Goal: Task Accomplishment & Management: Complete application form

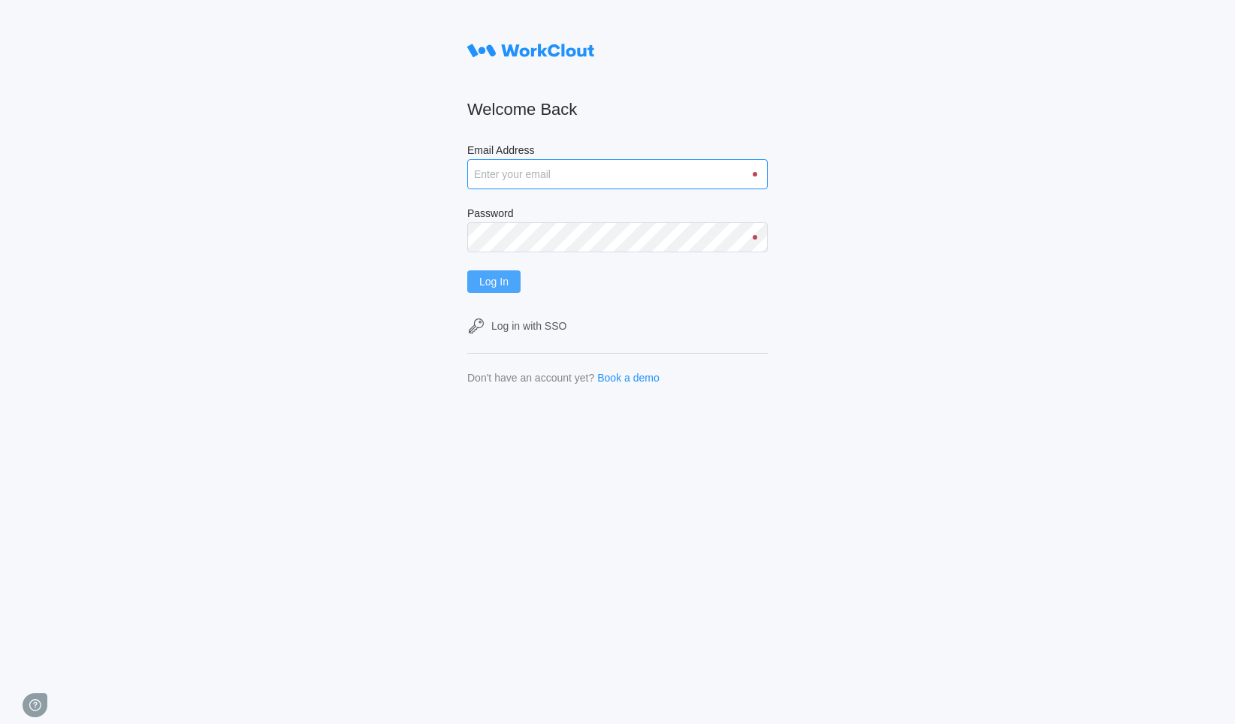
type input "[DOMAIN_NAME][EMAIL_ADDRESS][DOMAIN_NAME]"
click at [512, 273] on button "Log In" at bounding box center [493, 281] width 53 height 23
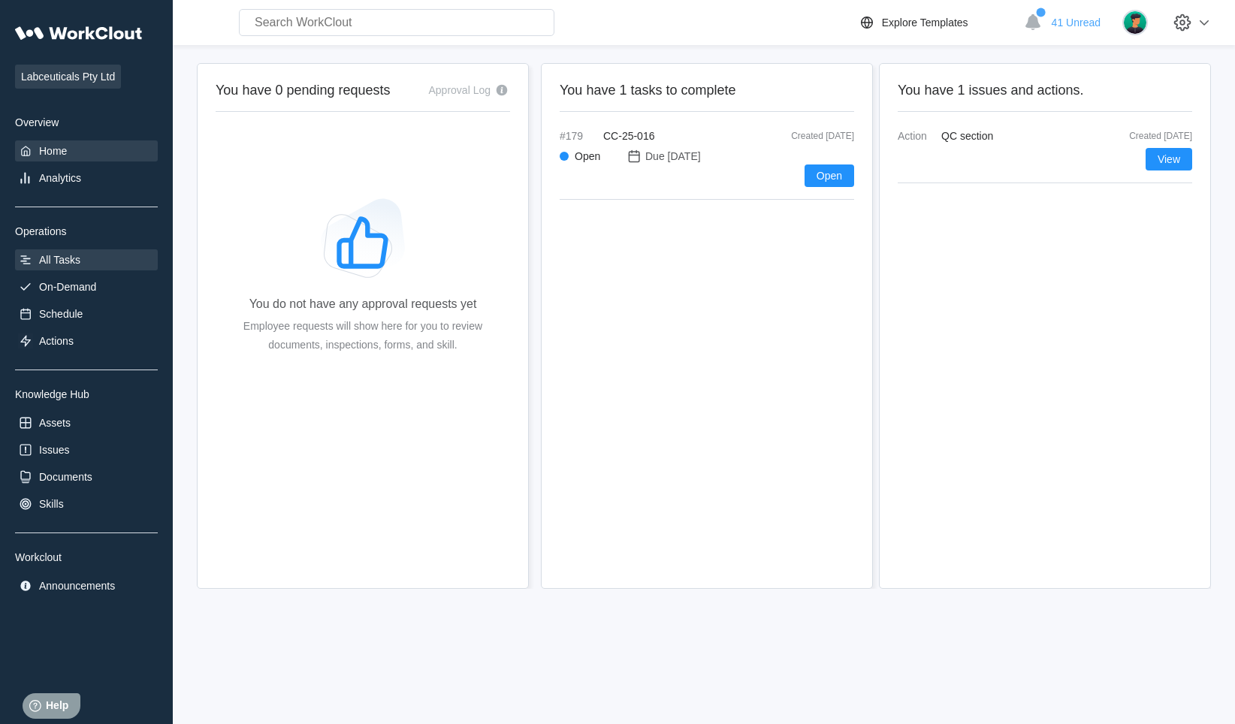
click at [46, 254] on div "All Tasks" at bounding box center [59, 260] width 41 height 12
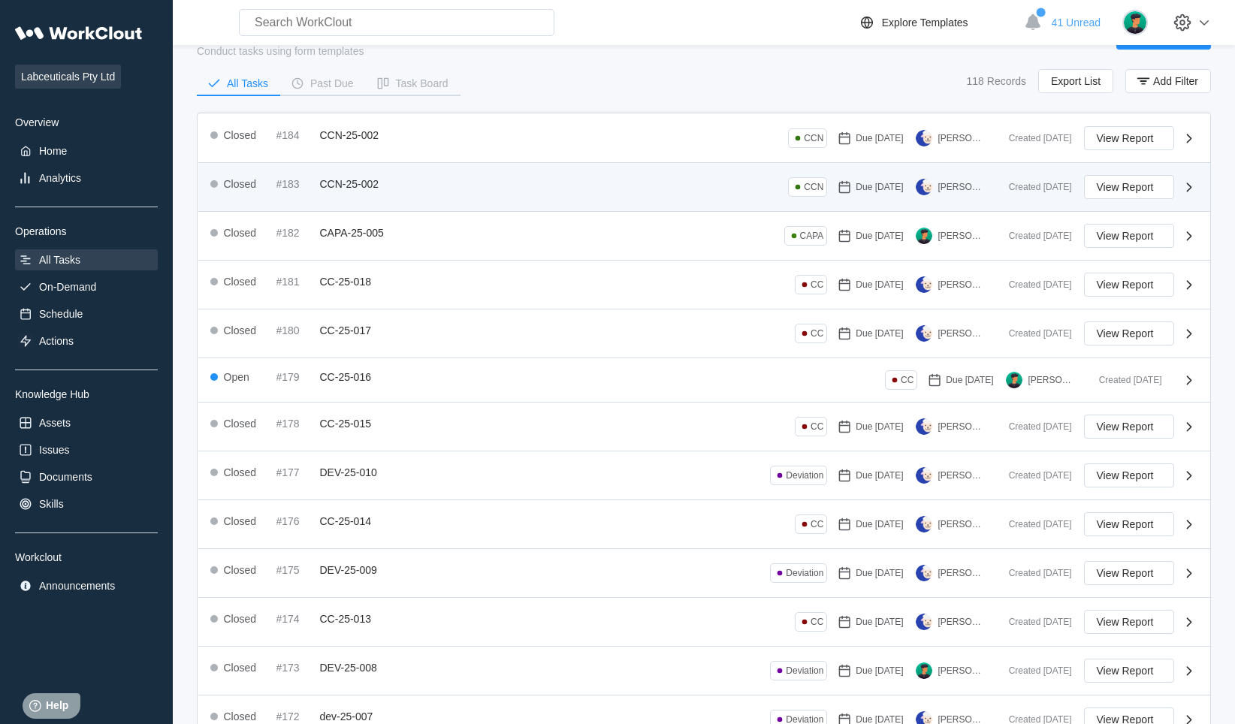
scroll to position [233, 0]
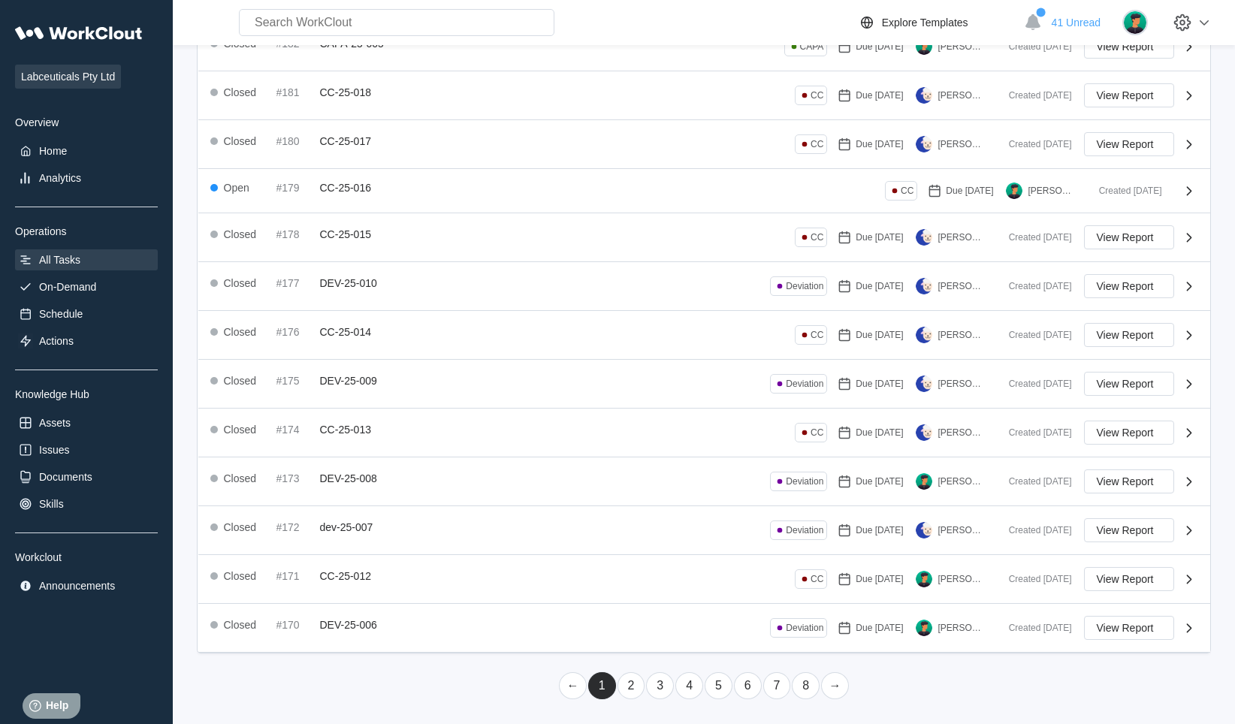
click at [675, 688] on link "4" at bounding box center [689, 685] width 28 height 27
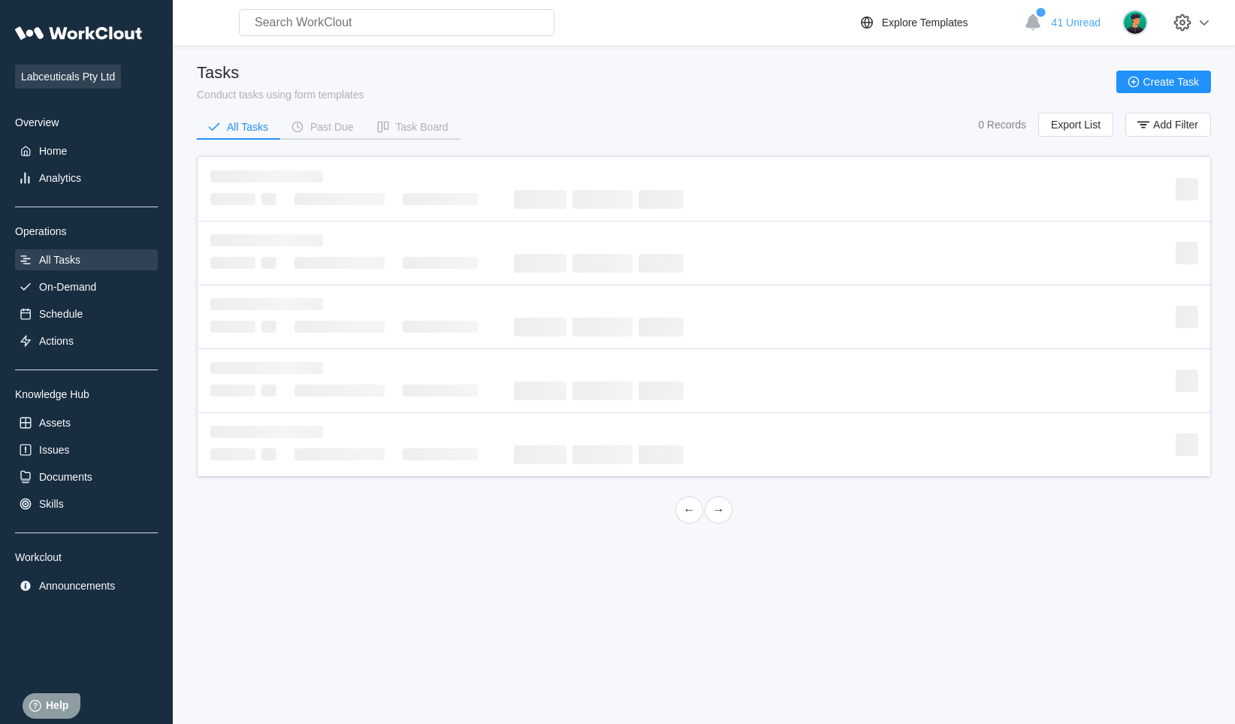
scroll to position [0, 0]
click at [670, 690] on div "Labceuticals Pty Ltd Overview Home Analytics Operations All Tasks On-Demand Sch…" at bounding box center [617, 362] width 1235 height 724
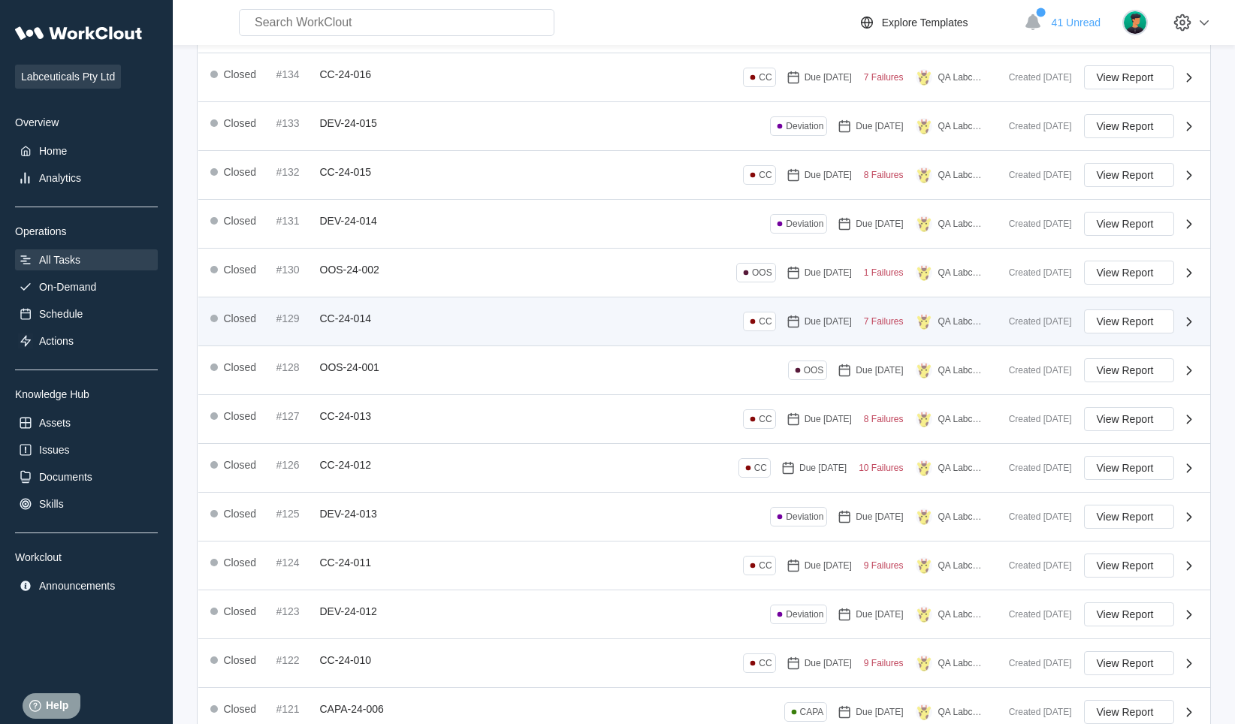
scroll to position [237, 0]
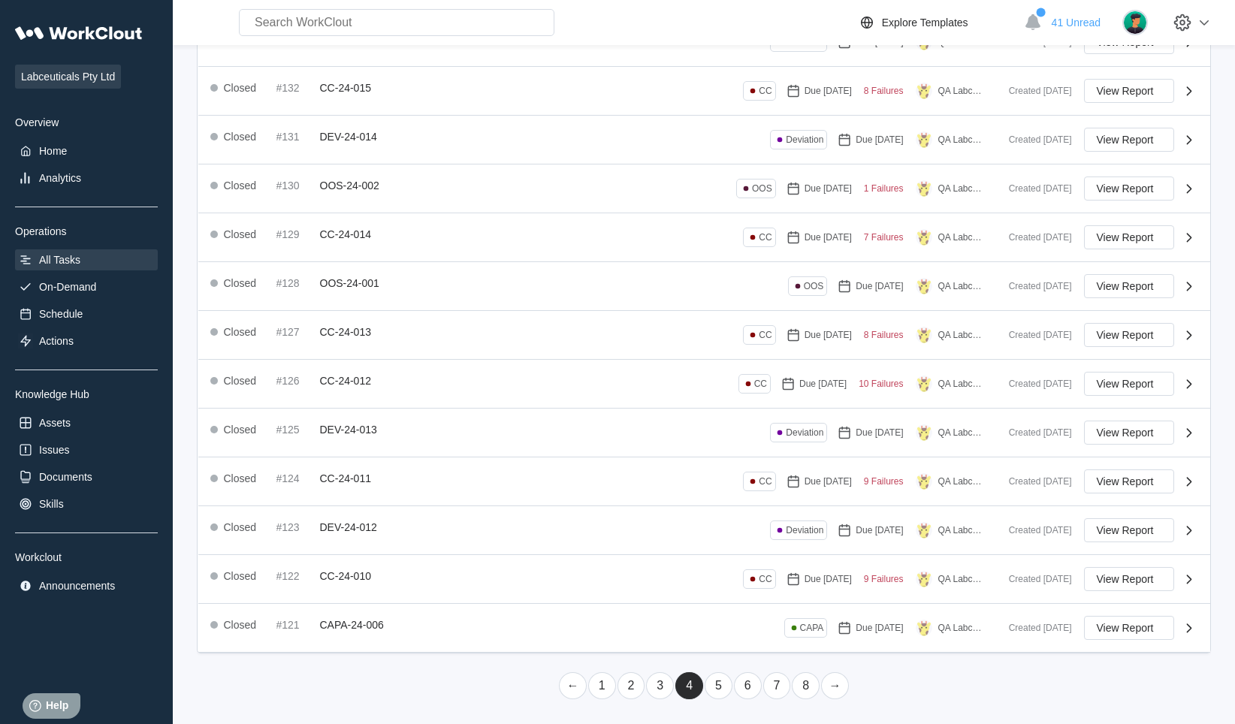
click at [637, 673] on link "2" at bounding box center [631, 685] width 28 height 27
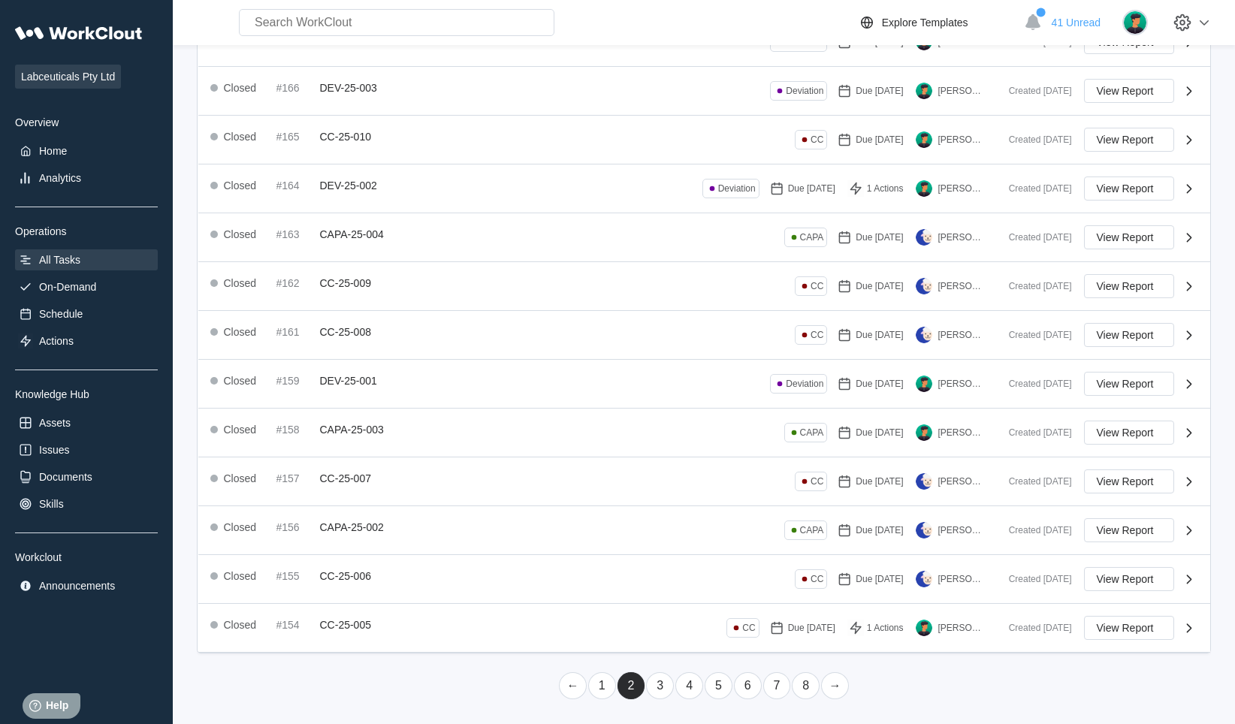
click at [657, 680] on link "3" at bounding box center [660, 685] width 28 height 27
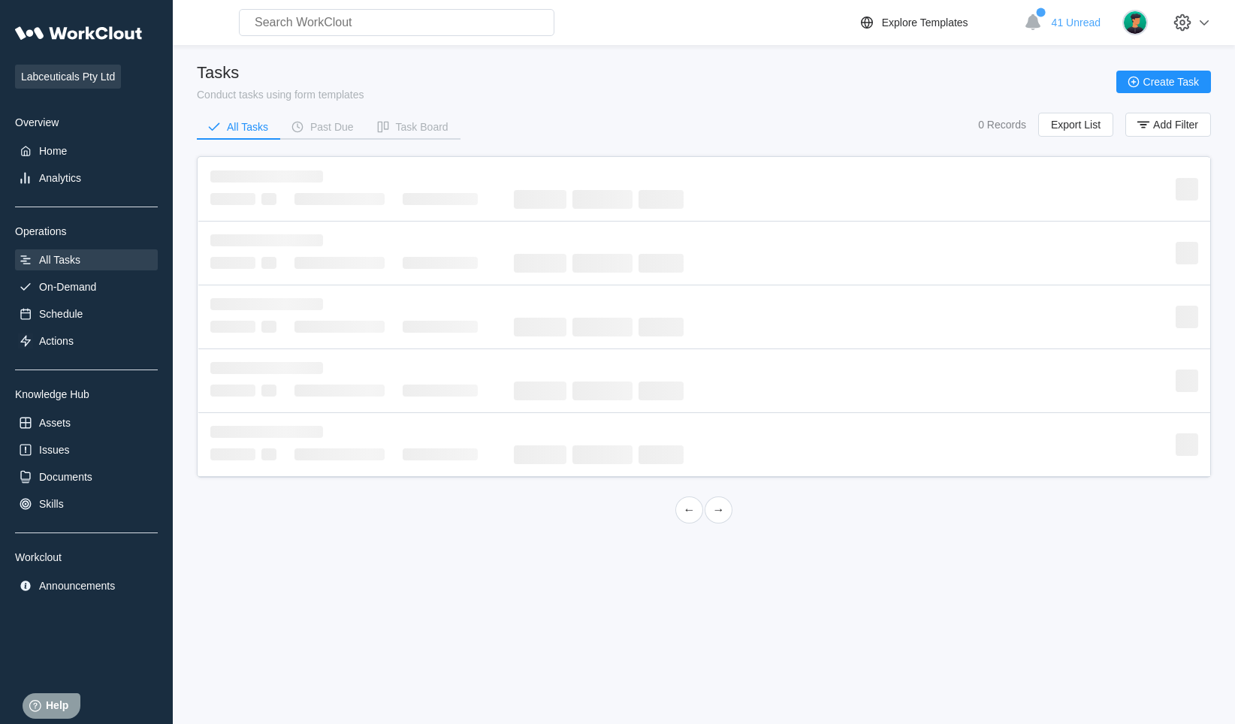
scroll to position [0, 0]
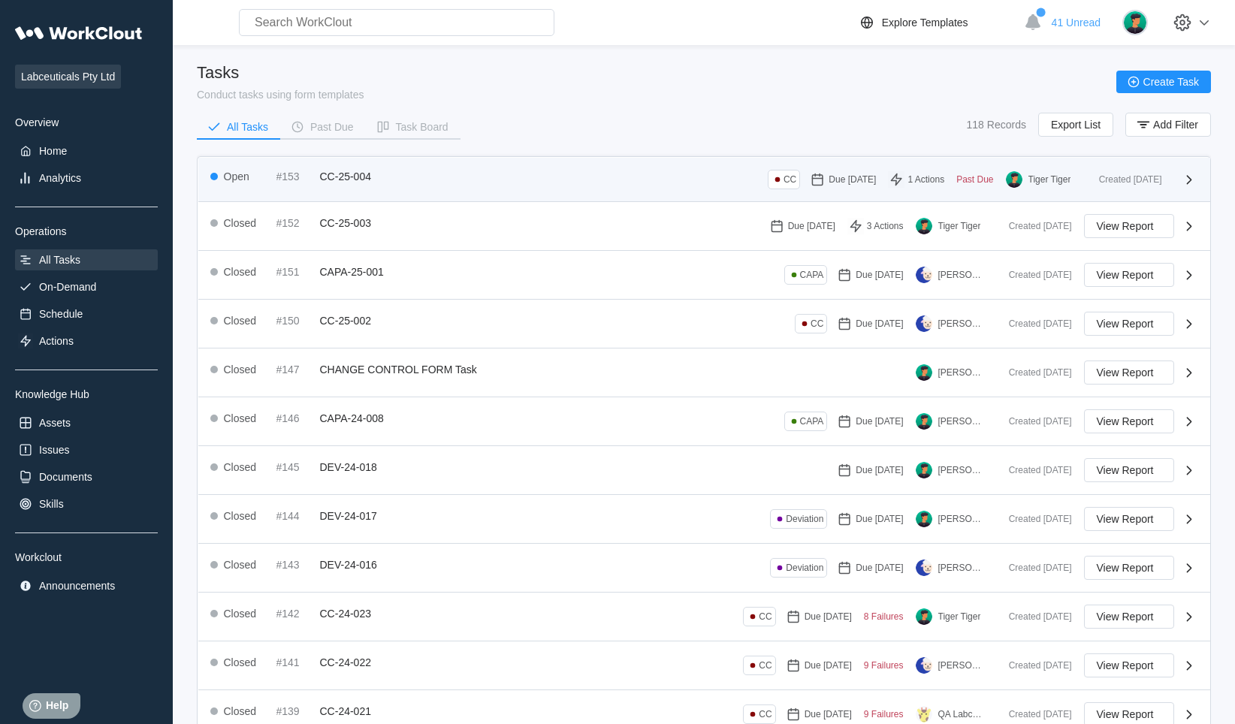
click at [493, 175] on div "Open #153 CC-25-004 CC Due [DATE] 1 Actions Past Due Tiger Tiger" at bounding box center [648, 180] width 877 height 20
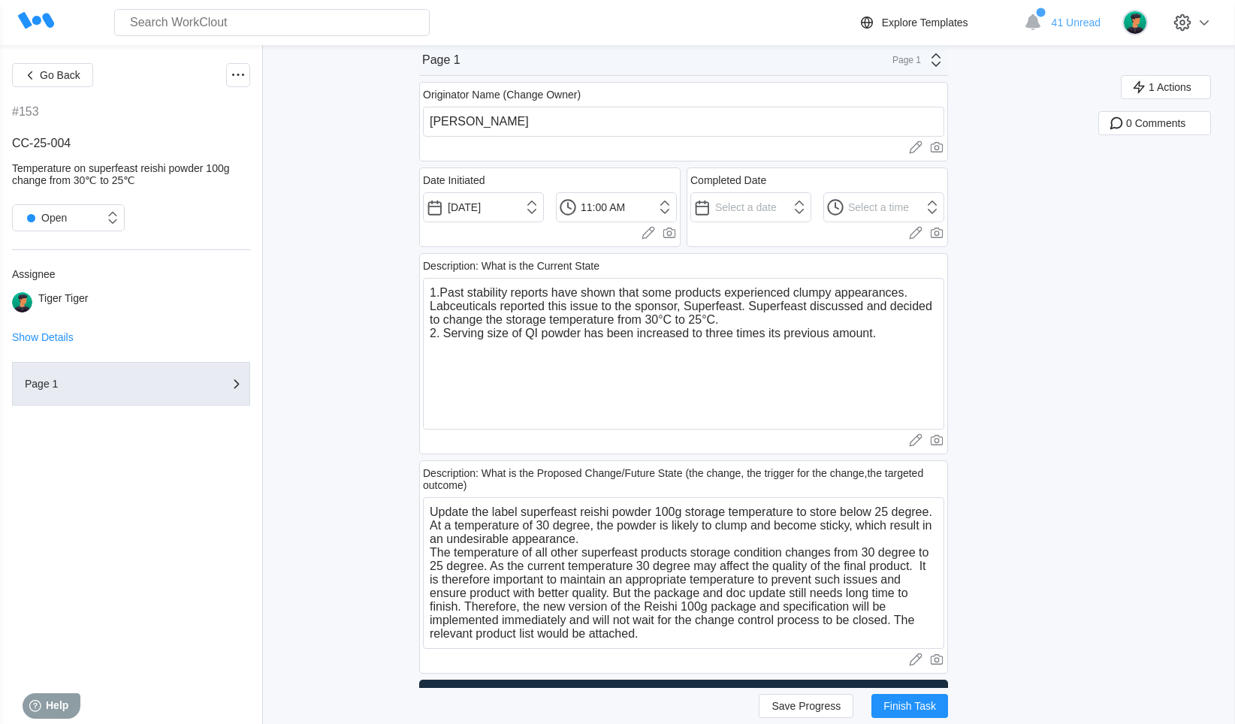
scroll to position [150, 0]
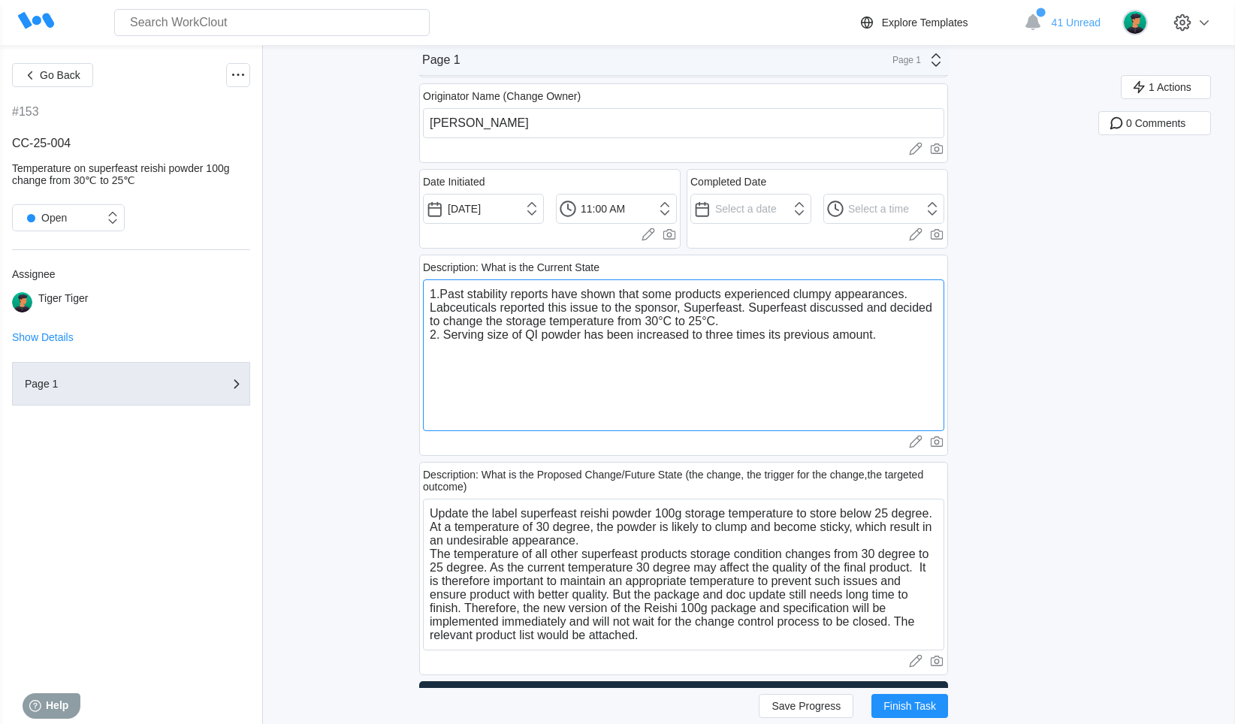
drag, startPoint x: 512, startPoint y: 331, endPoint x: 749, endPoint y: 338, distance: 237.5
click at [749, 338] on textarea "1.Past stability reports have shown that some products experienced clumpy appea…" at bounding box center [683, 355] width 521 height 152
drag, startPoint x: 467, startPoint y: 288, endPoint x: 729, endPoint y: 323, distance: 264.4
click at [729, 323] on textarea "1.Past stability reports have shown that some products experienced clumpy appea…" at bounding box center [683, 355] width 521 height 152
click at [482, 376] on textarea "1.Past stability reports have shown that some products experienced clumpy appea…" at bounding box center [683, 355] width 521 height 152
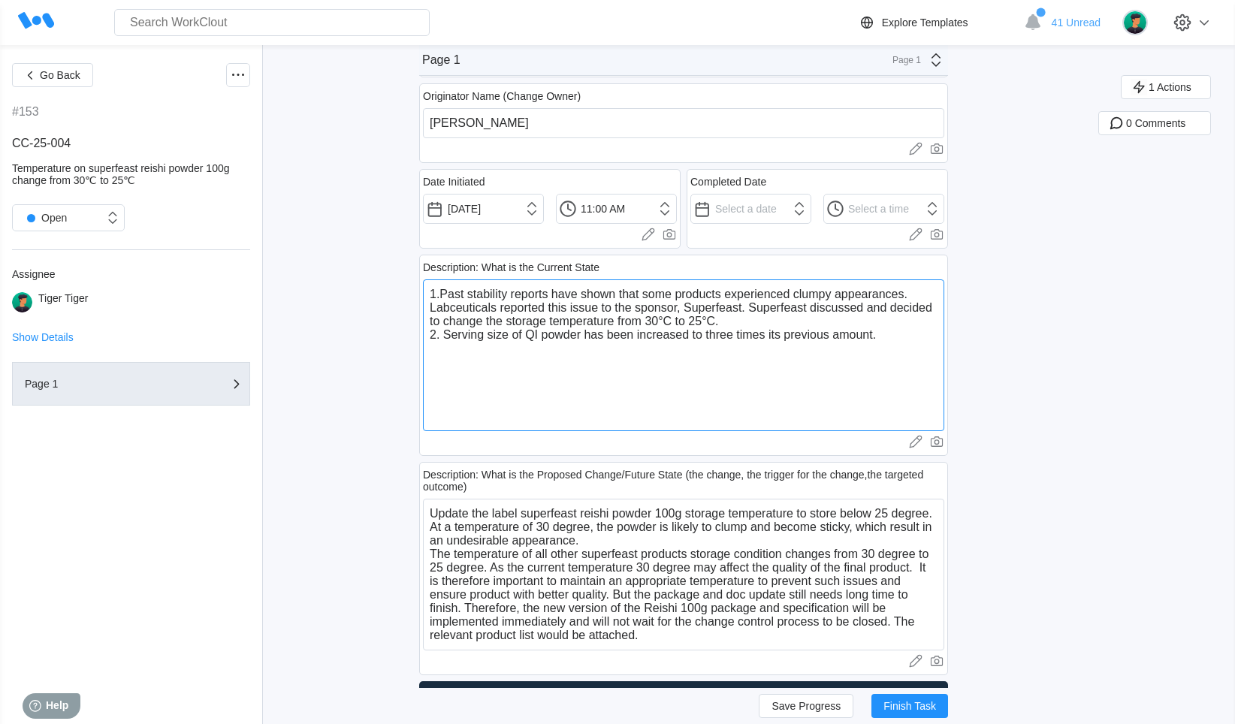
click at [441, 341] on textarea "1.Past stability reports have shown that some products experienced clumpy appea…" at bounding box center [683, 355] width 521 height 152
click at [925, 343] on textarea "1.Past stability reports have shown that some products experienced clumpy appea…" at bounding box center [683, 355] width 521 height 152
drag, startPoint x: 554, startPoint y: 302, endPoint x: 756, endPoint y: 322, distance: 203.8
click at [756, 322] on textarea "1.Past stability reports have shown that some products experienced clumpy appea…" at bounding box center [683, 355] width 521 height 152
click at [886, 336] on textarea "1.Past stability reports have shown that some products experienced clumpy appea…" at bounding box center [683, 355] width 521 height 152
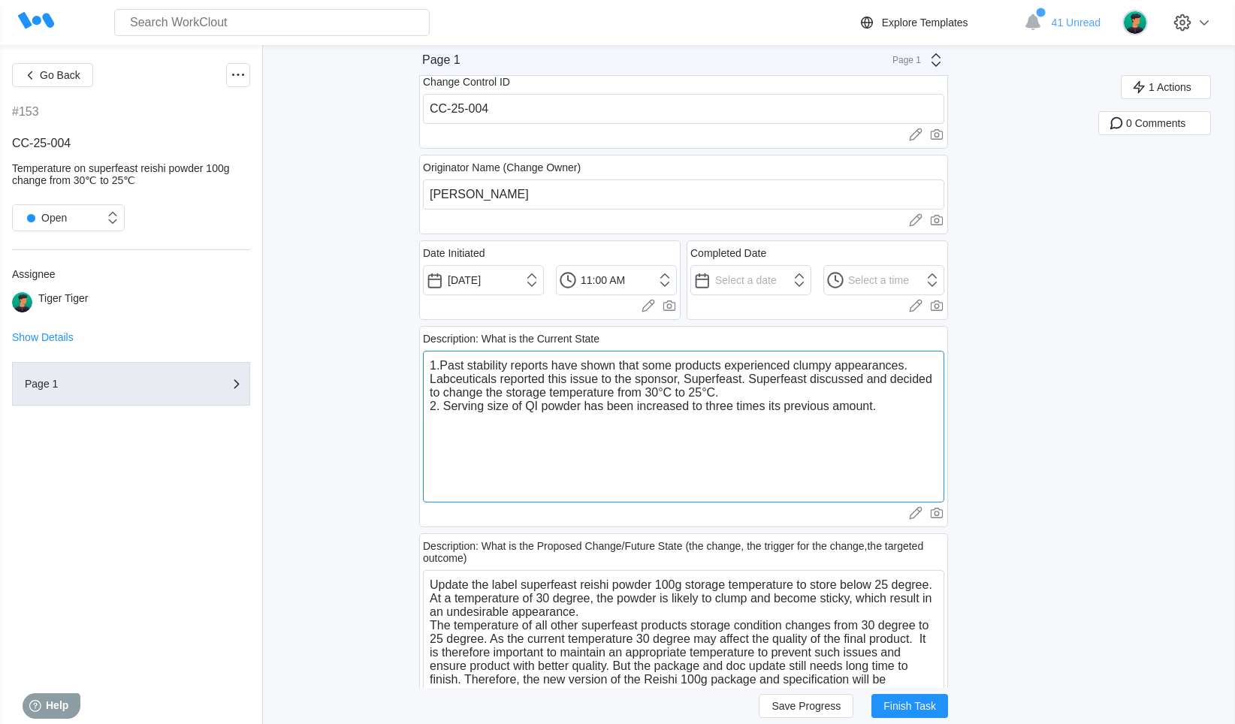
scroll to position [0, 0]
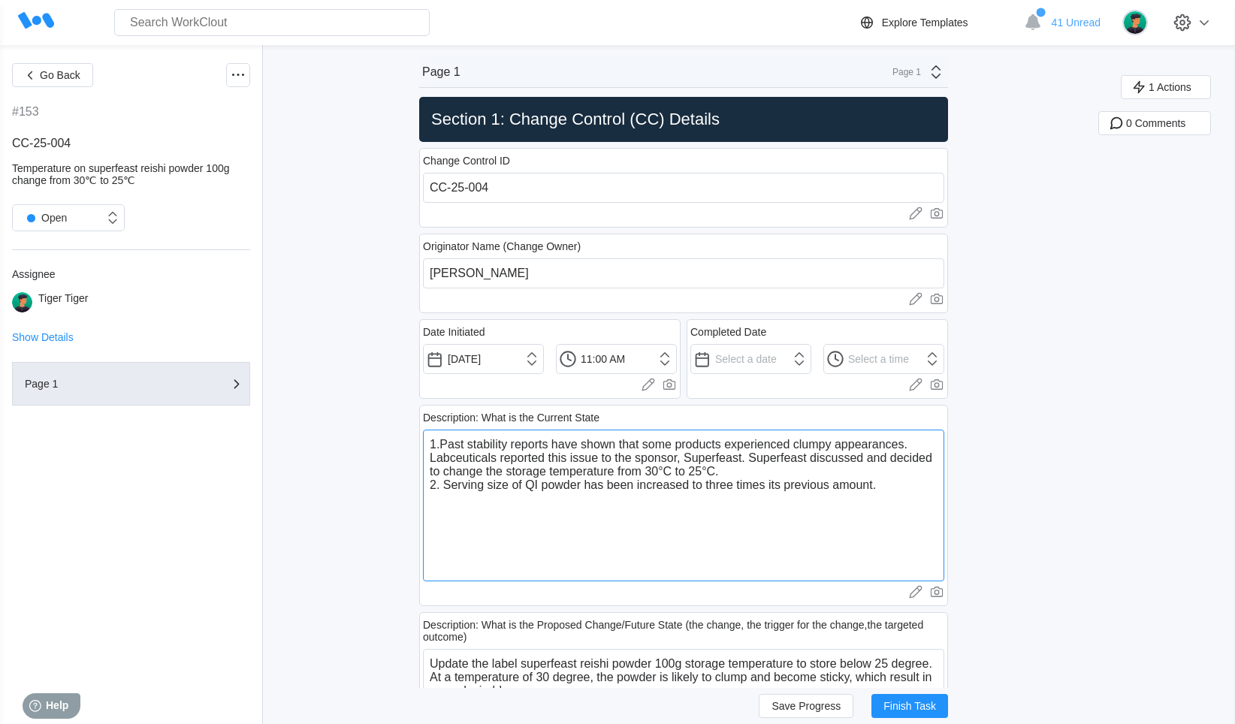
click at [737, 471] on textarea "1.Past stability reports have shown that some products experienced clumpy appea…" at bounding box center [683, 506] width 521 height 152
type textarea "1.Past stability reports have shown that some products experienced clumpy appea…"
type textarea "x"
type textarea "1.Past stability reports have shown that some products experienced clumpy appea…"
type textarea "x"
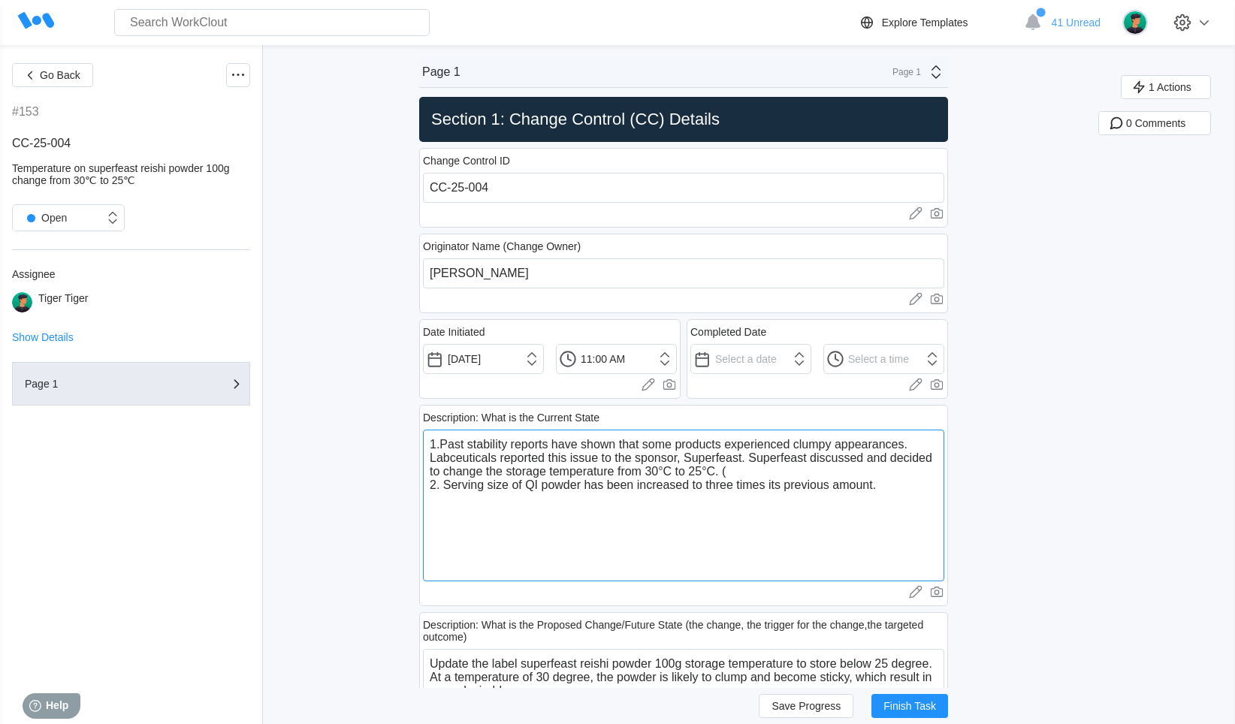
type textarea "1.Past stability reports have shown that some products experienced clumpy appea…"
type textarea "x"
type textarea "1.Past stability reports have shown that some products experienced clumpy appea…"
click at [848, 706] on button "Save Progress" at bounding box center [806, 706] width 95 height 24
